Goal: Task Accomplishment & Management: Manage account settings

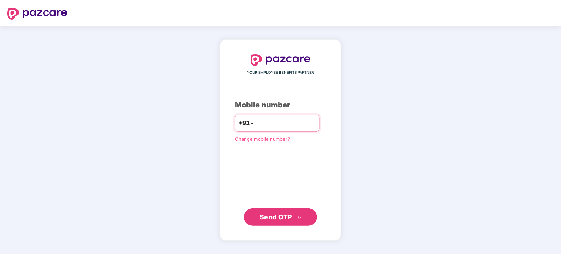
type input "**********"
click at [286, 218] on span "Send OTP" at bounding box center [276, 217] width 33 height 8
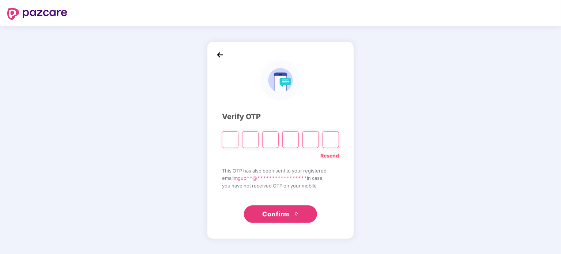
type input "*"
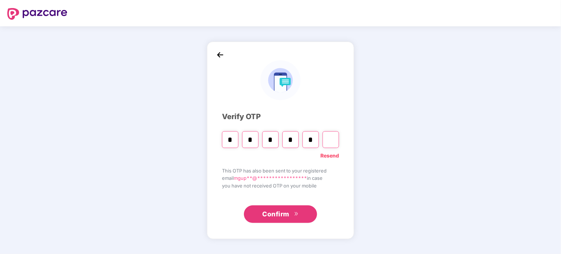
type input "*"
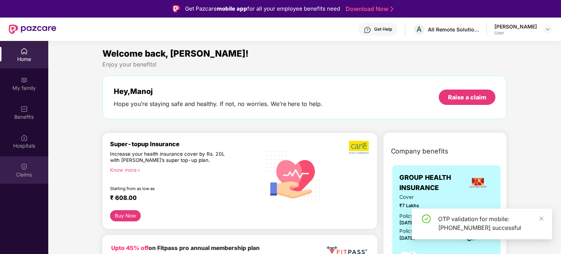
click at [15, 168] on div "Claims" at bounding box center [24, 170] width 48 height 27
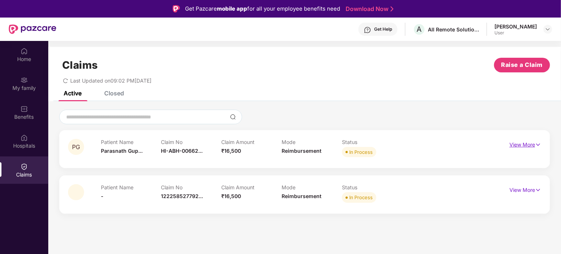
click at [529, 144] on p "View More" at bounding box center [526, 144] width 32 height 10
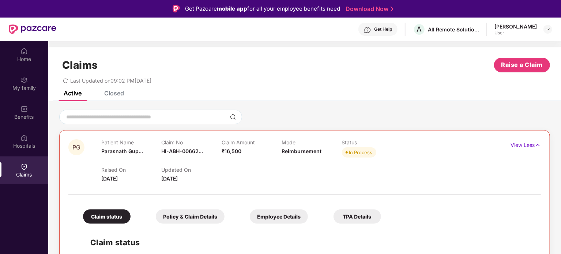
scroll to position [101, 0]
